Goal: Information Seeking & Learning: Learn about a topic

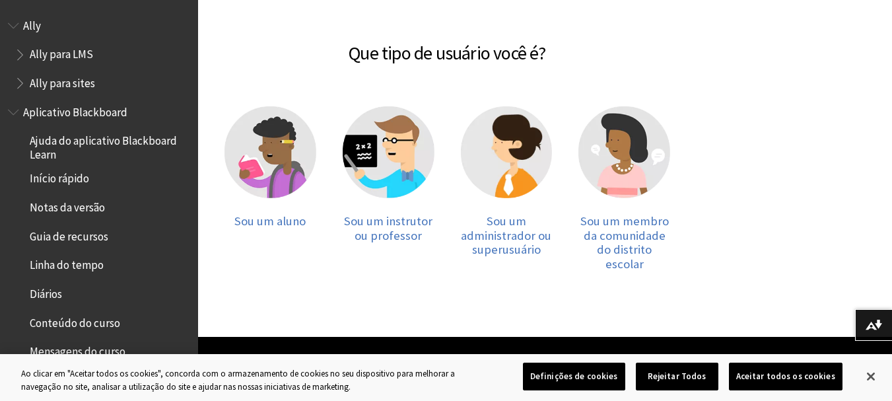
scroll to position [211, 0]
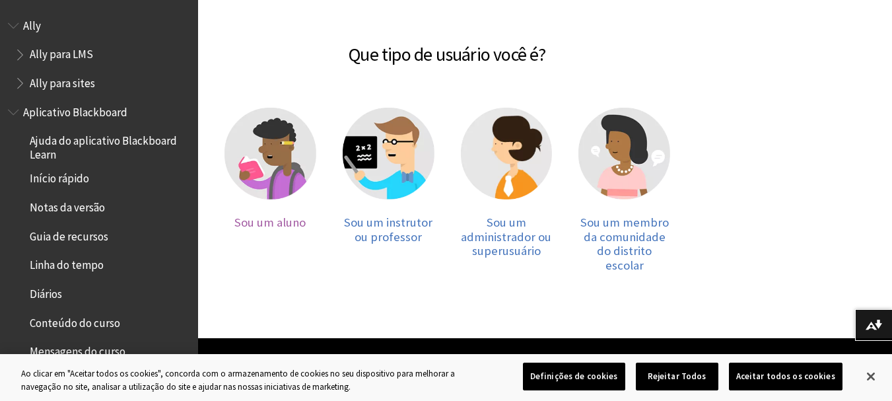
click at [279, 174] on img at bounding box center [271, 154] width 92 height 92
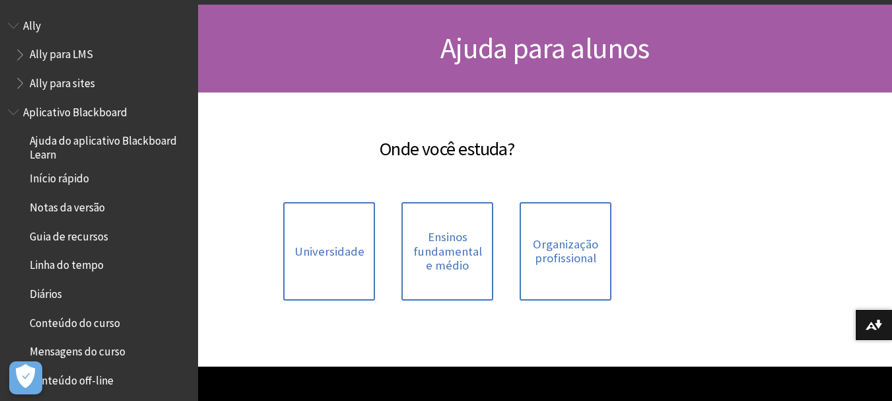
scroll to position [117, 0]
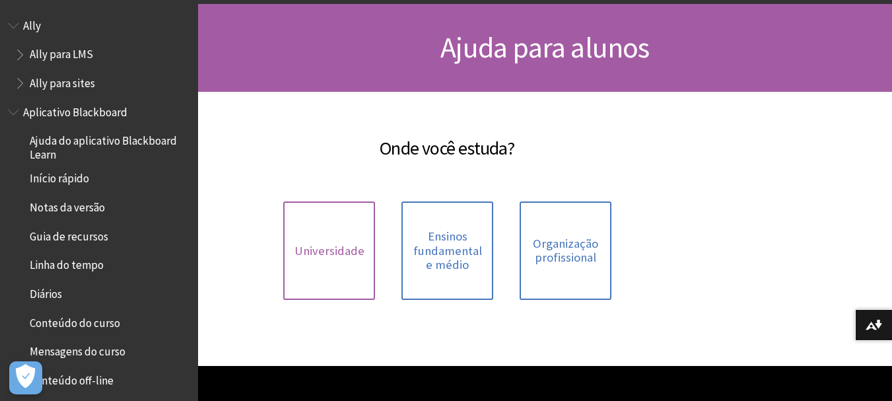
click at [334, 240] on link "Universidade" at bounding box center [329, 250] width 92 height 98
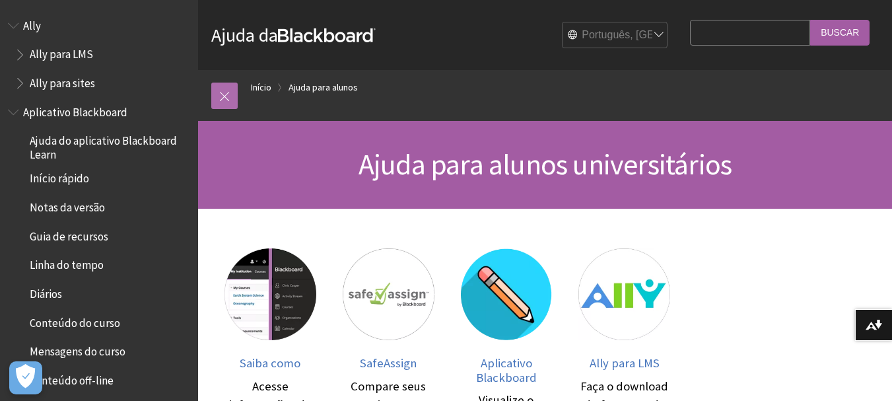
click at [227, 90] on link at bounding box center [224, 96] width 26 height 26
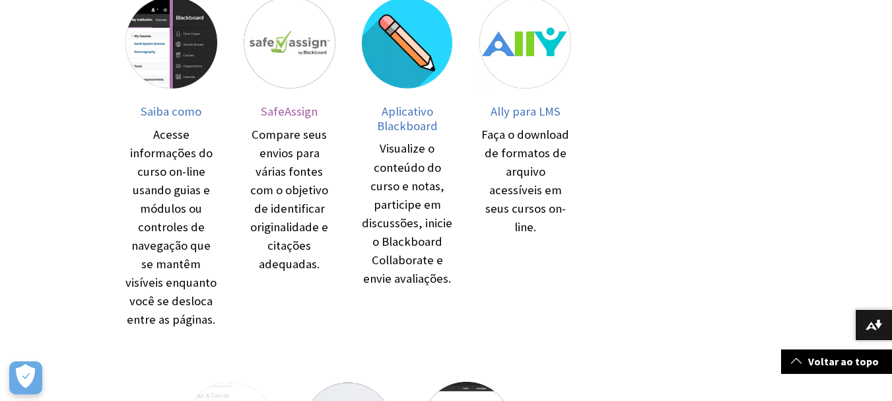
scroll to position [255, 0]
